Goal: Find specific page/section: Find specific page/section

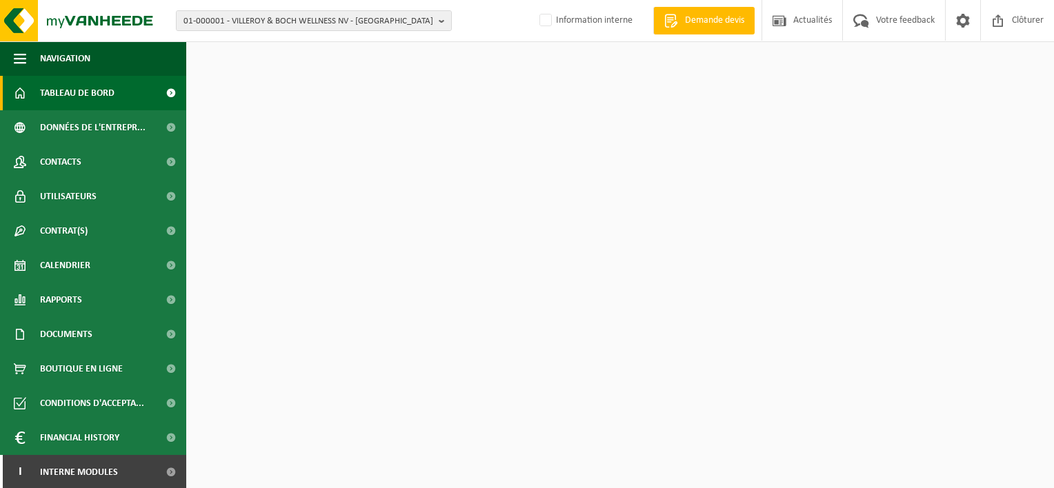
click at [251, 20] on span "01-000001 - VILLEROY & BOCH WELLNESS NV - ROESELARE" at bounding box center [308, 21] width 250 height 21
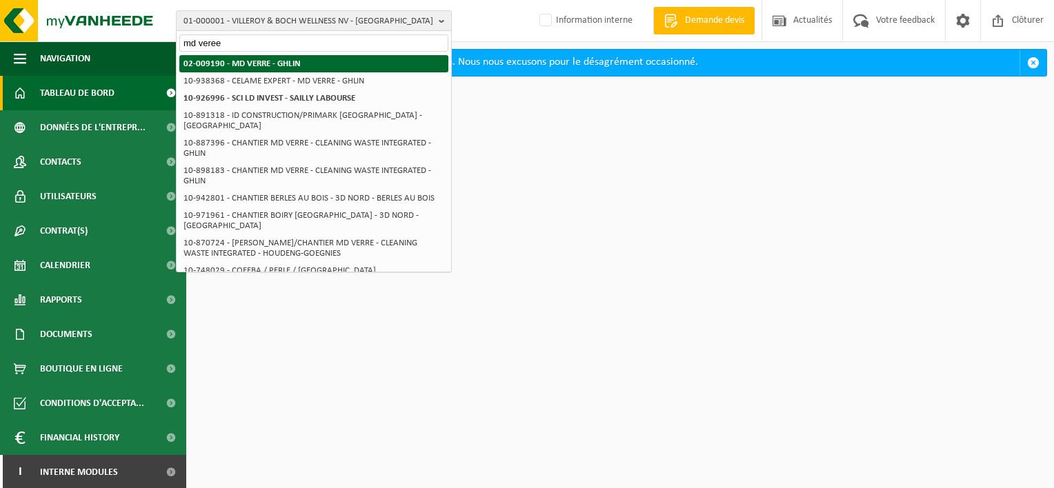
type input "md veree"
click at [251, 68] on strong "02-009190 - MD VERRE - GHLIN" at bounding box center [241, 63] width 117 height 9
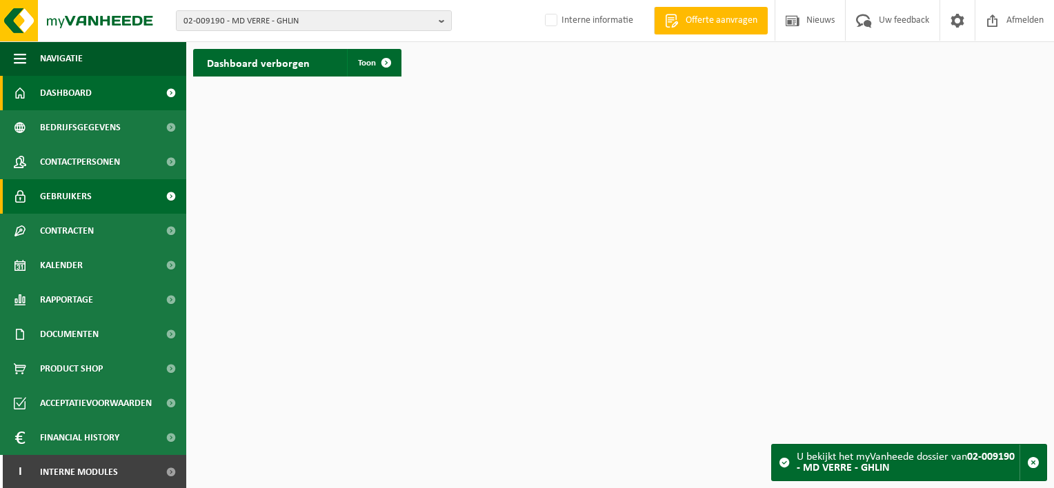
click at [72, 207] on span "Gebruikers" at bounding box center [66, 196] width 52 height 34
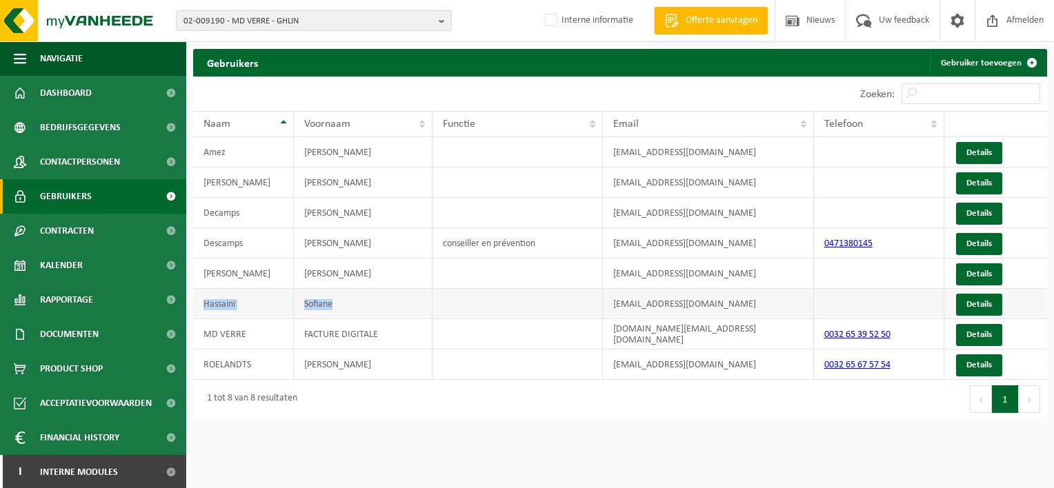
drag, startPoint x: 196, startPoint y: 305, endPoint x: 356, endPoint y: 306, distance: 160.0
click at [356, 306] on tr "Hassaini Sofiane shn@saverglass.com Details" at bounding box center [620, 304] width 854 height 30
copy tr "Hassaini Sofiane"
